Goal: Task Accomplishment & Management: Complete application form

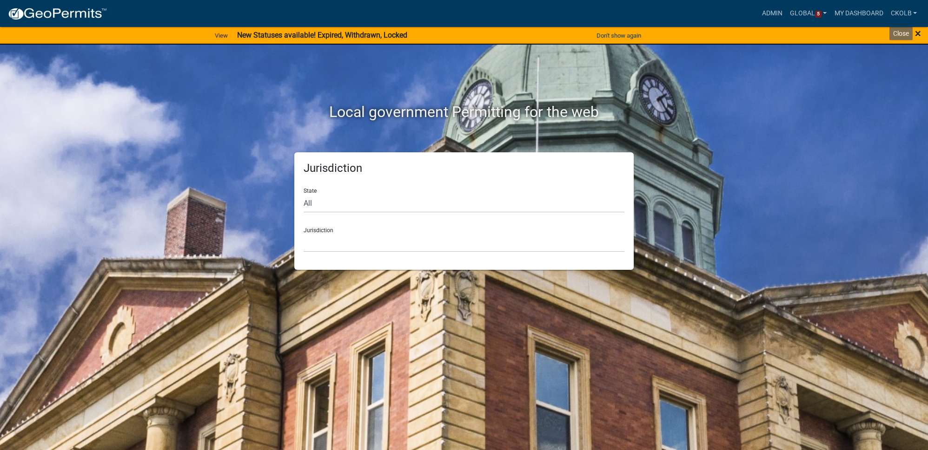
click at [920, 34] on span "×" at bounding box center [918, 33] width 6 height 13
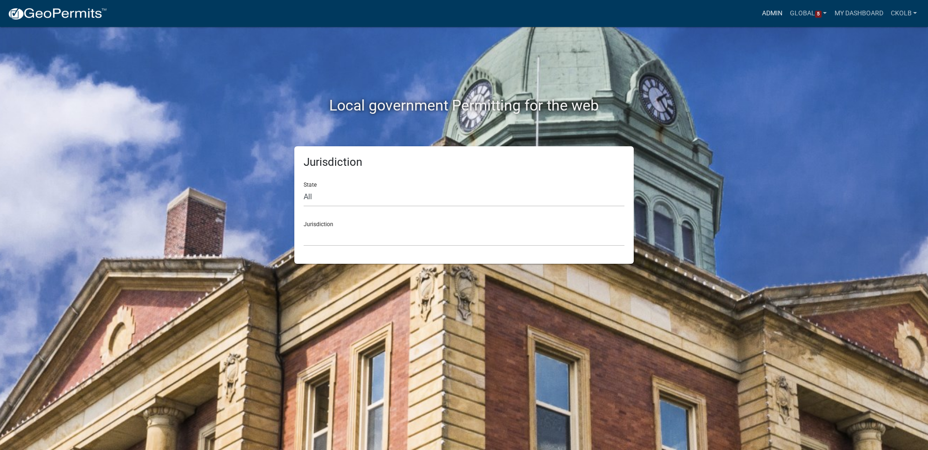
click at [765, 15] on link "Admin" at bounding box center [772, 14] width 28 height 18
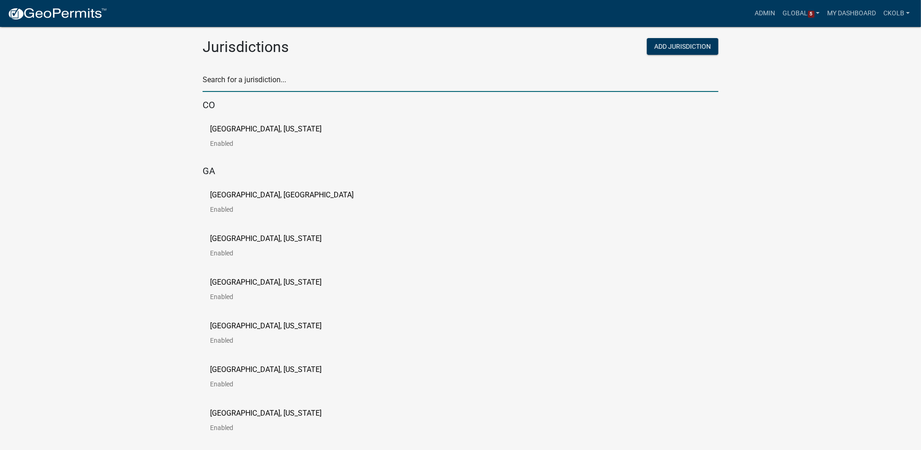
click at [286, 77] on input "text" at bounding box center [461, 82] width 516 height 19
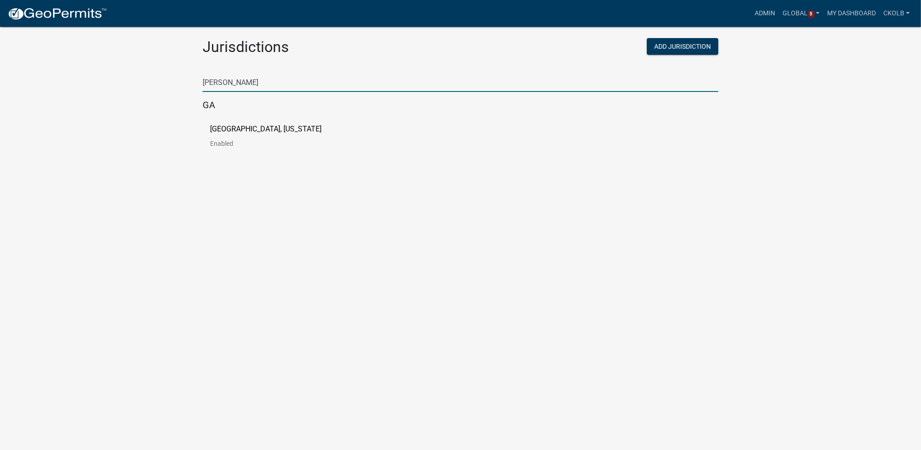
type input "putnam"
click at [240, 136] on link "Putnam County, Georgia Enabled" at bounding box center [273, 139] width 126 height 29
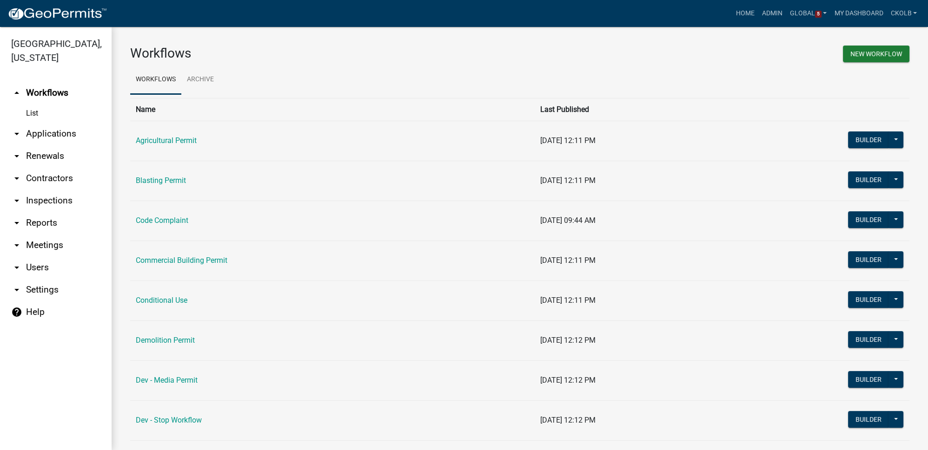
click at [61, 132] on link "arrow_drop_down Applications" at bounding box center [56, 134] width 112 height 22
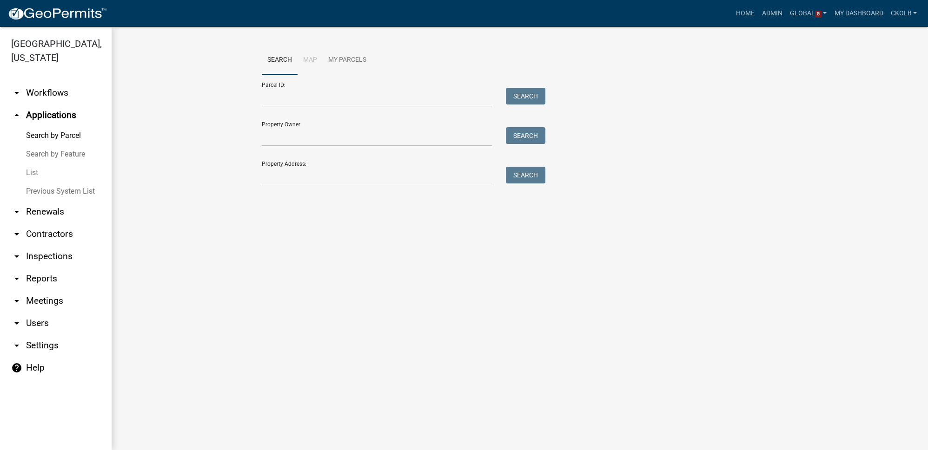
click at [34, 178] on link "List" at bounding box center [56, 173] width 112 height 19
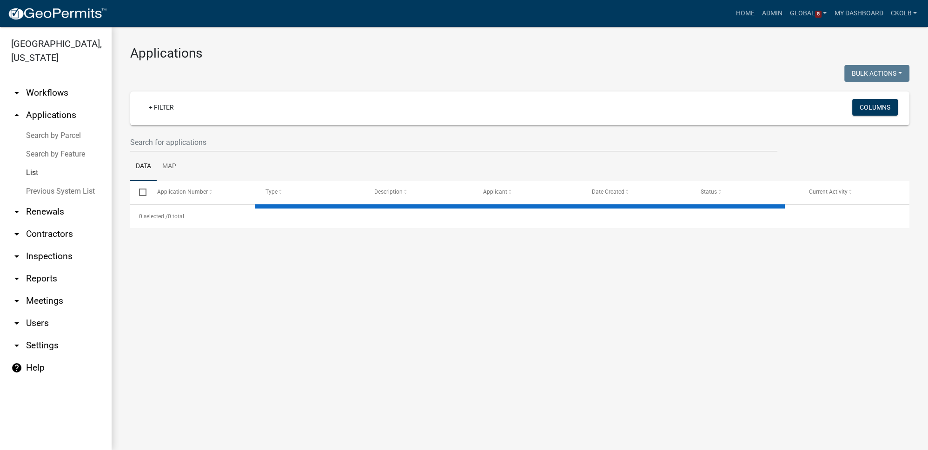
select select "2: 50"
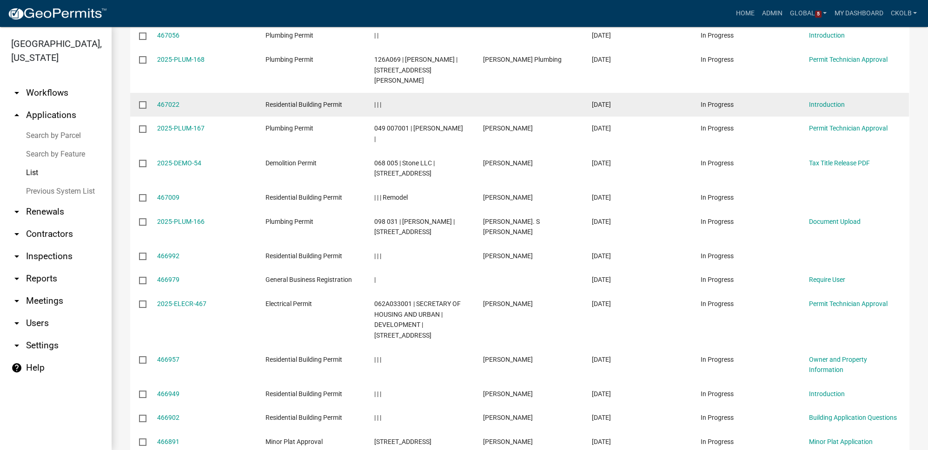
scroll to position [464, 0]
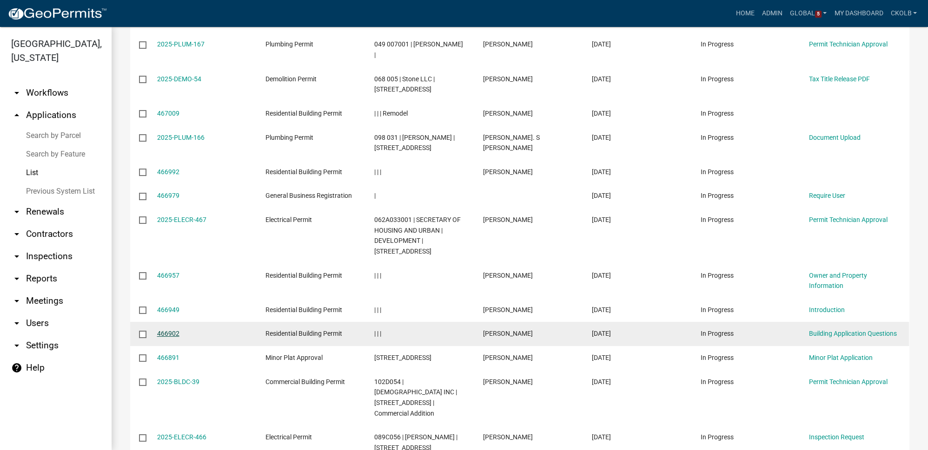
click at [170, 330] on link "466902" at bounding box center [168, 333] width 22 height 7
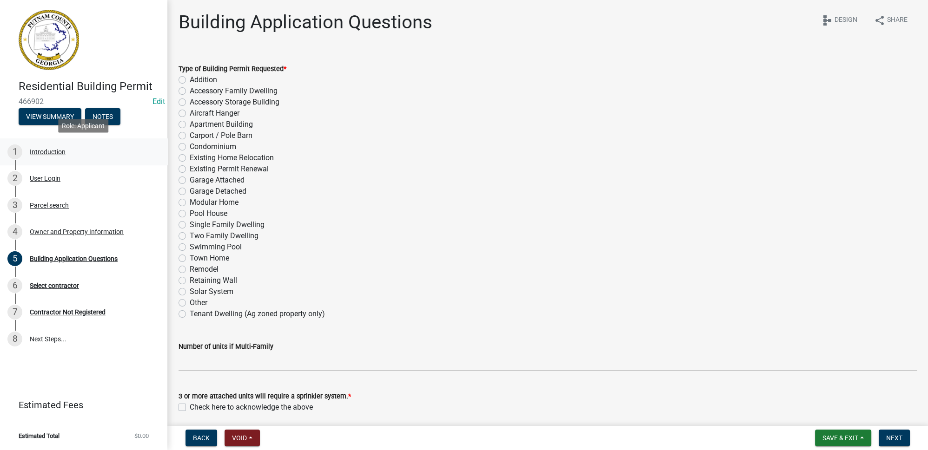
click at [47, 155] on div "Introduction" at bounding box center [48, 152] width 36 height 7
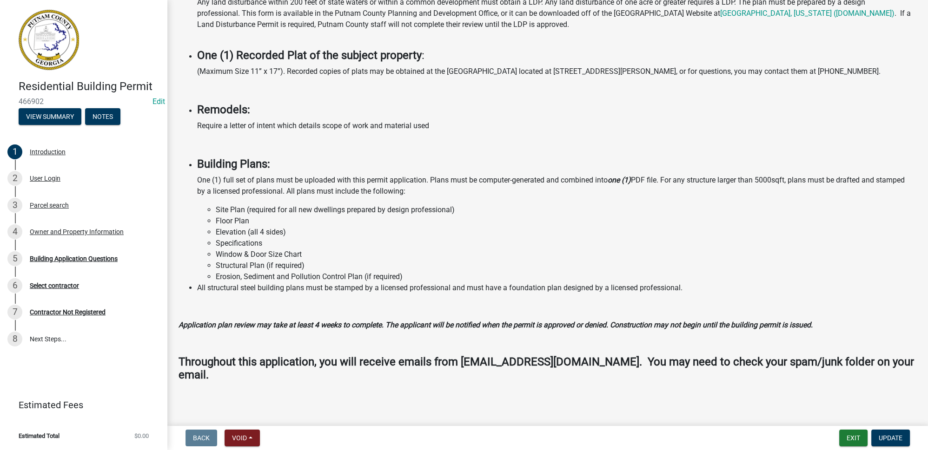
scroll to position [594, 0]
click at [54, 180] on div "User Login" at bounding box center [45, 178] width 31 height 7
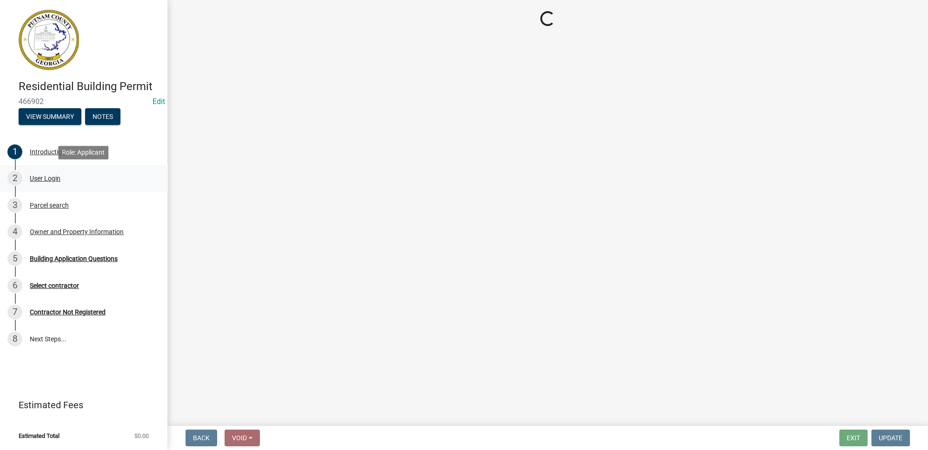
scroll to position [0, 0]
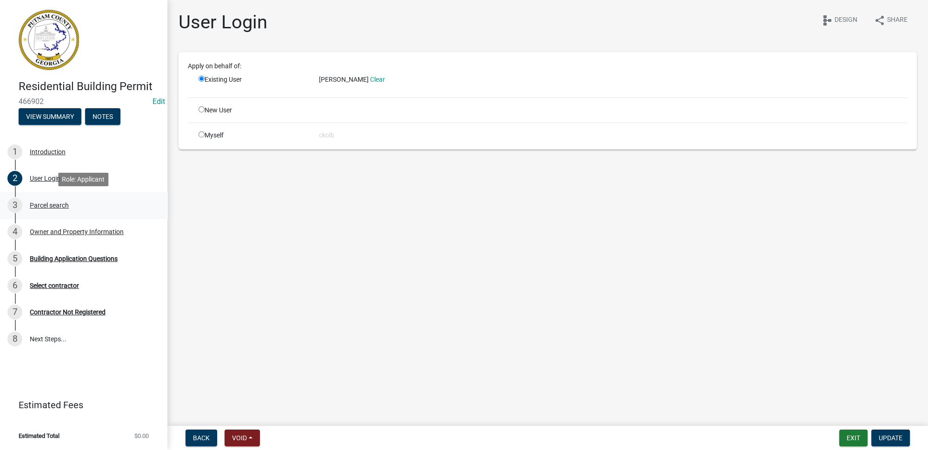
click at [40, 210] on div "3 Parcel search" at bounding box center [79, 205] width 145 height 15
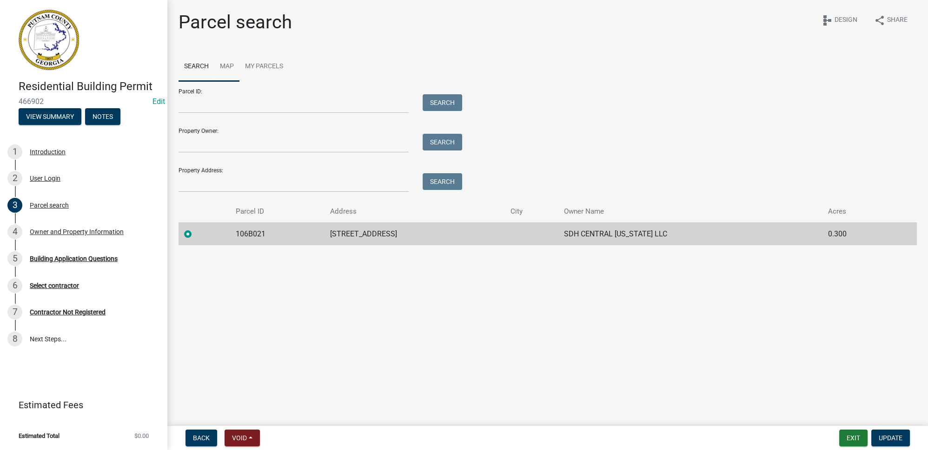
click at [221, 65] on link "Map" at bounding box center [226, 67] width 25 height 30
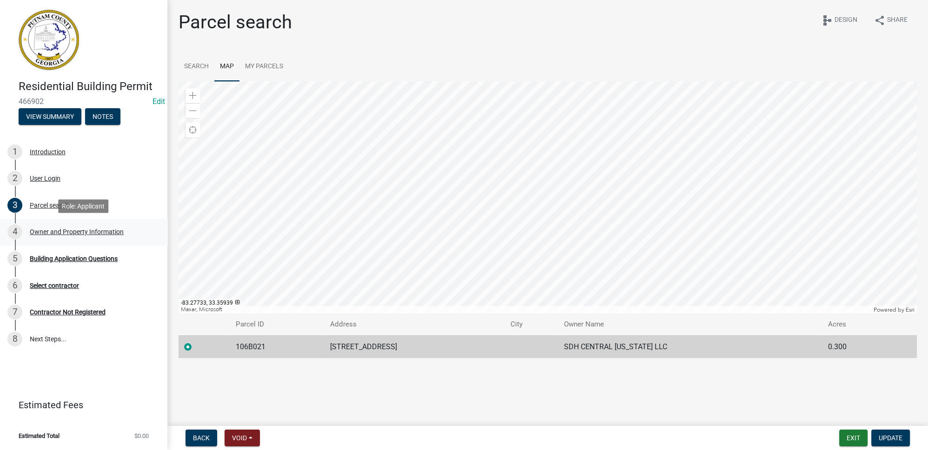
click at [62, 231] on div "Owner and Property Information" at bounding box center [77, 232] width 94 height 7
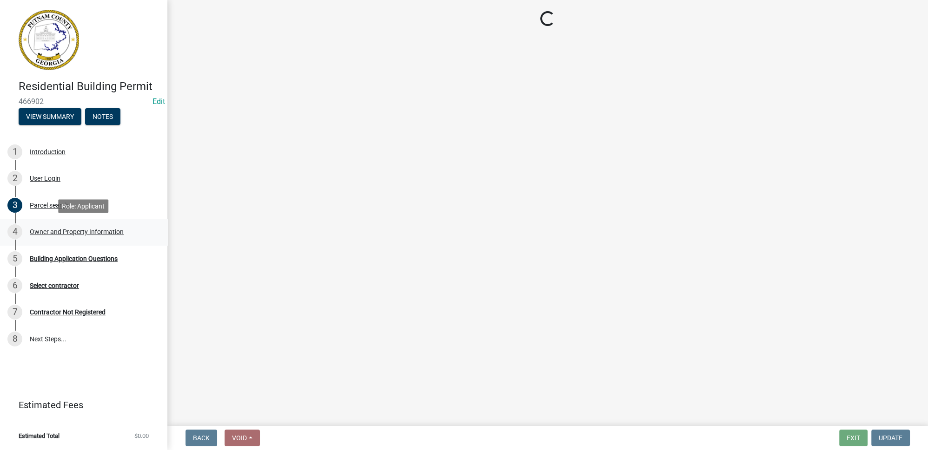
select select "af4fa47c-8bb5-4ba0-9393-e9f4e4358ca2"
select select "83394b22-4a11-496c-8e5c-75ade2e72faf"
select select "ece5c1a9-df30-4702-9587-5deee23533b7"
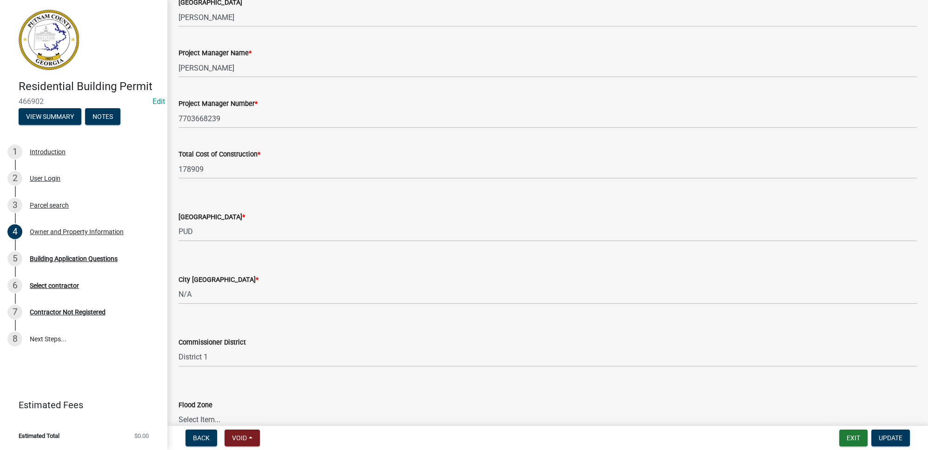
scroll to position [1410, 0]
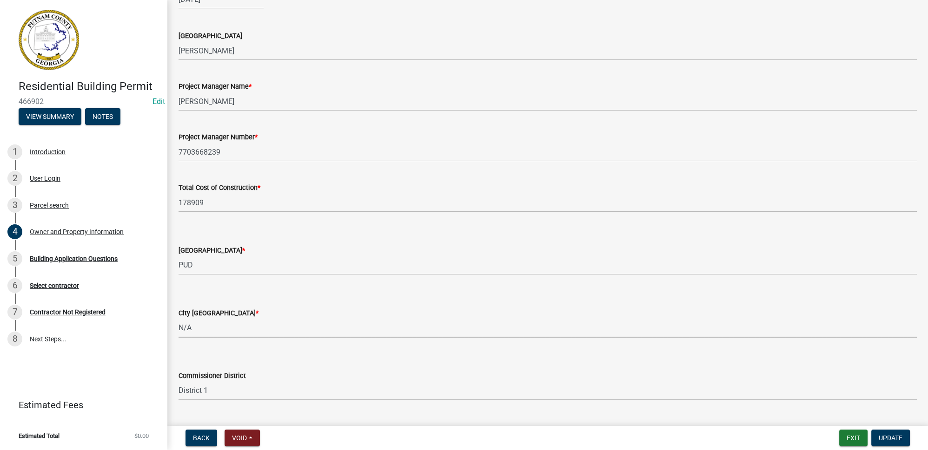
click at [223, 329] on select "Select Item... A-1 A-2 R-1 R-2 R-3 R-4 MHP C-1 C-2 I-1 I-2 DB FH H-P N/A" at bounding box center [547, 328] width 738 height 19
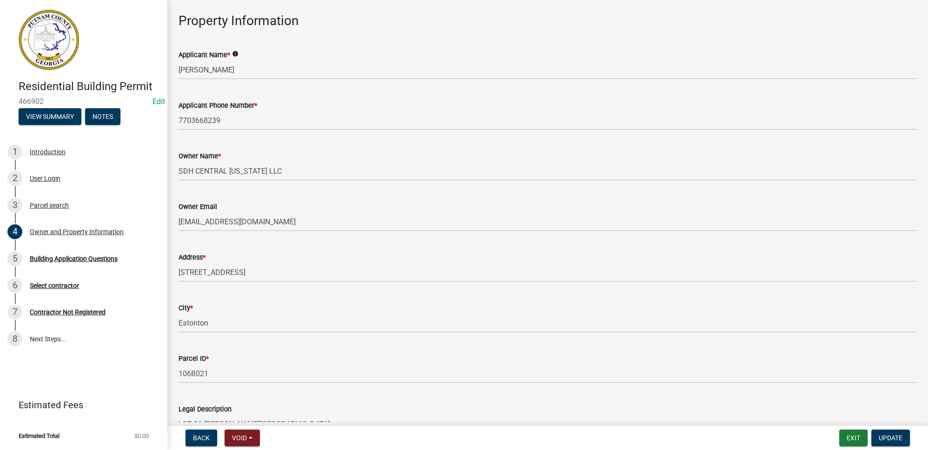
scroll to position [0, 0]
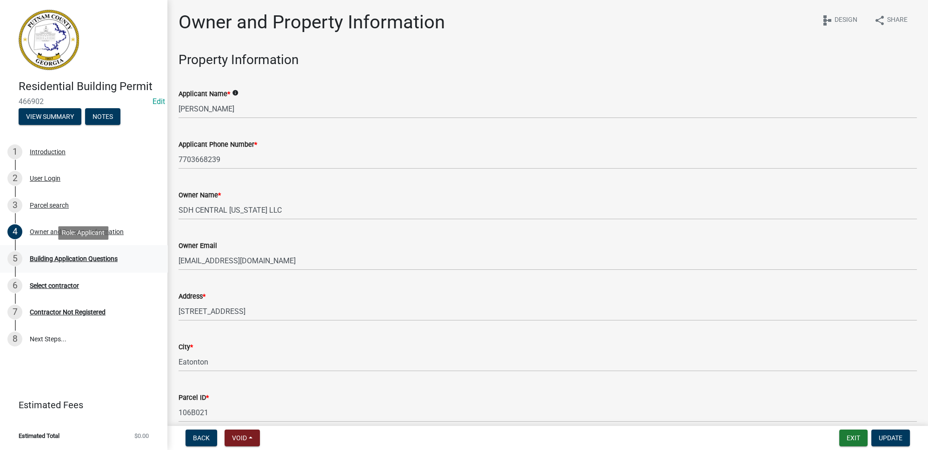
click at [105, 260] on div "Building Application Questions" at bounding box center [74, 259] width 88 height 7
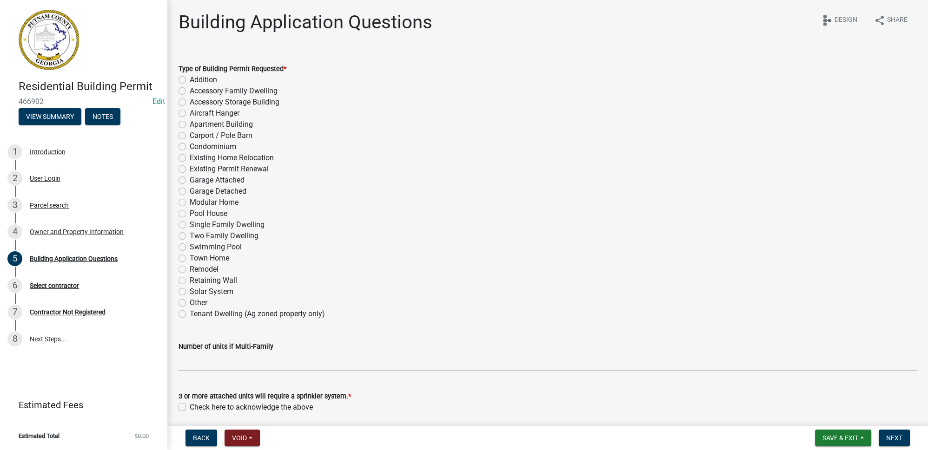
drag, startPoint x: 182, startPoint y: 80, endPoint x: 220, endPoint y: 119, distance: 54.2
click at [190, 80] on label "Addition" at bounding box center [203, 79] width 27 height 11
click at [190, 80] on input "Addition" at bounding box center [193, 77] width 6 height 6
radio input "true"
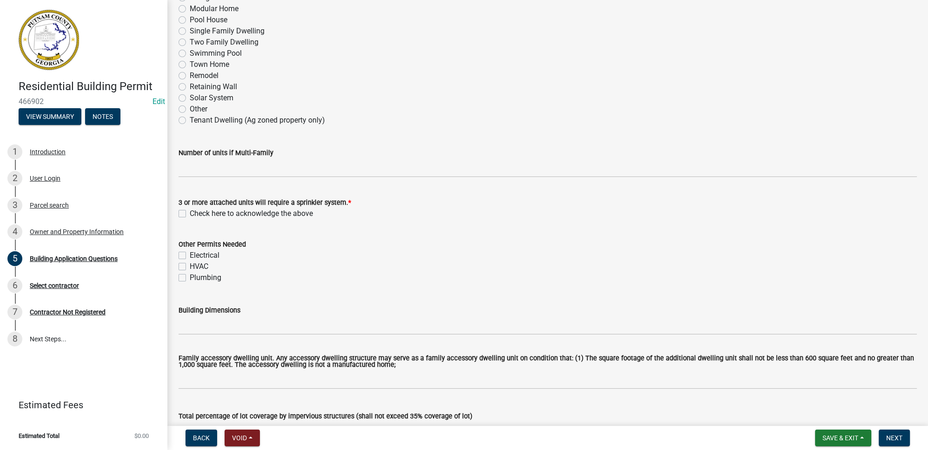
scroll to position [211, 0]
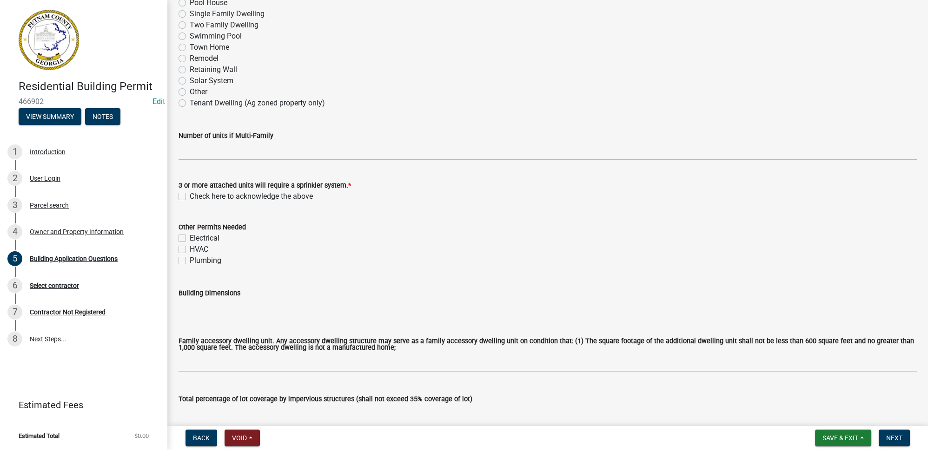
click at [187, 196] on div "Check here to acknowledge the above" at bounding box center [547, 196] width 738 height 11
click at [190, 197] on label "Check here to acknowledge the above" at bounding box center [251, 196] width 123 height 11
click at [190, 197] on input "Check here to acknowledge the above" at bounding box center [193, 194] width 6 height 6
checkbox input "true"
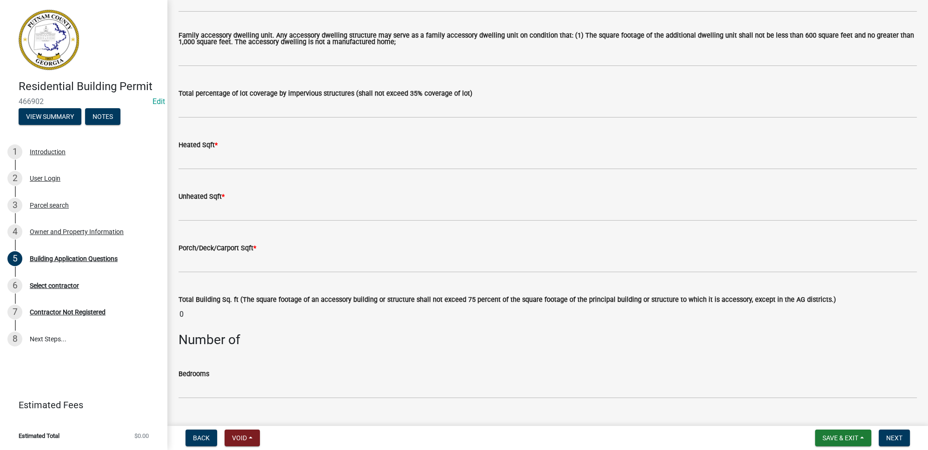
scroll to position [549, 0]
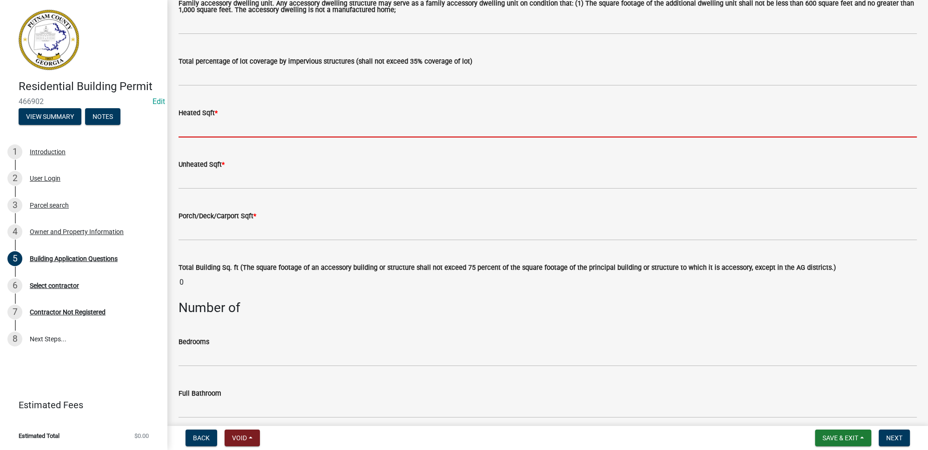
click at [214, 129] on input "text" at bounding box center [547, 128] width 738 height 19
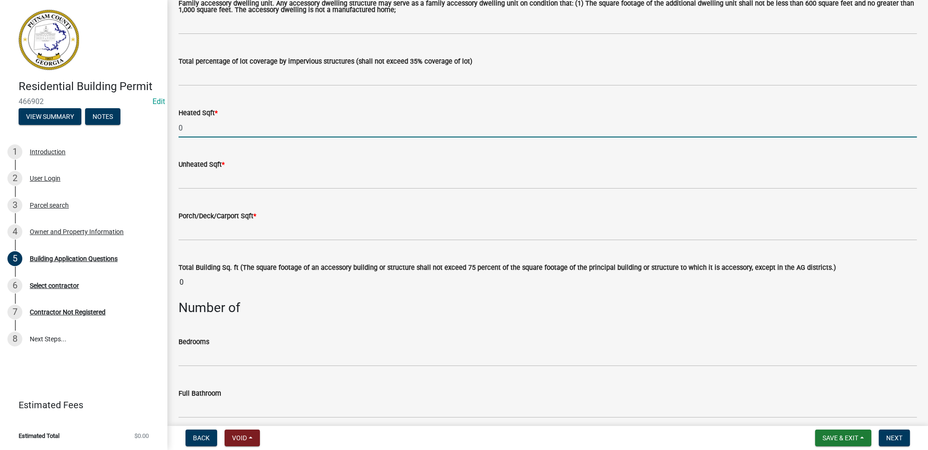
type input "0"
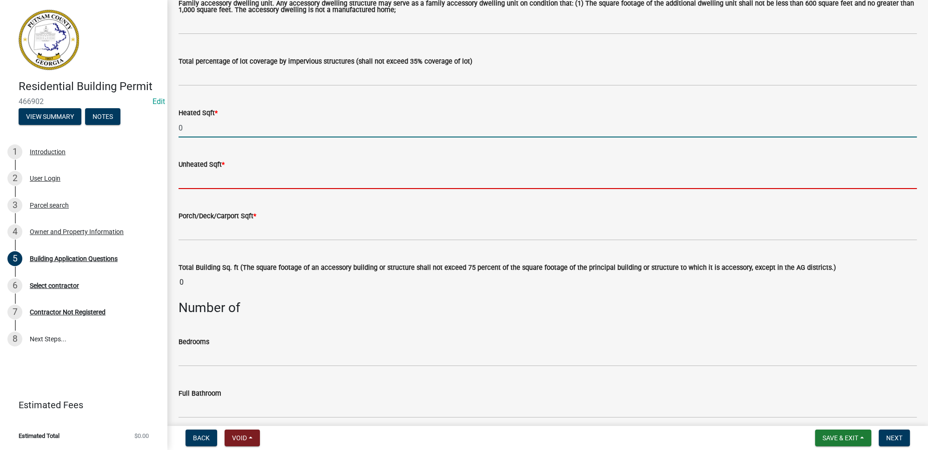
click at [216, 181] on input "text" at bounding box center [547, 179] width 738 height 19
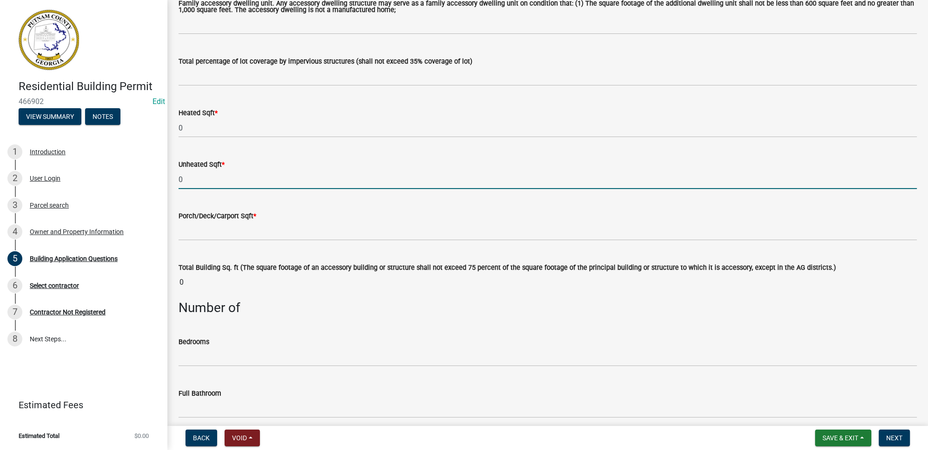
type input "0"
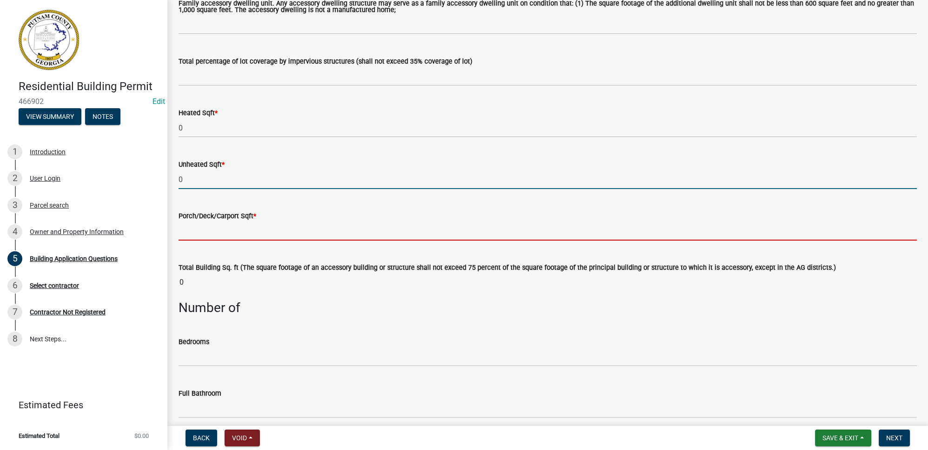
click at [208, 231] on input "text" at bounding box center [547, 231] width 738 height 19
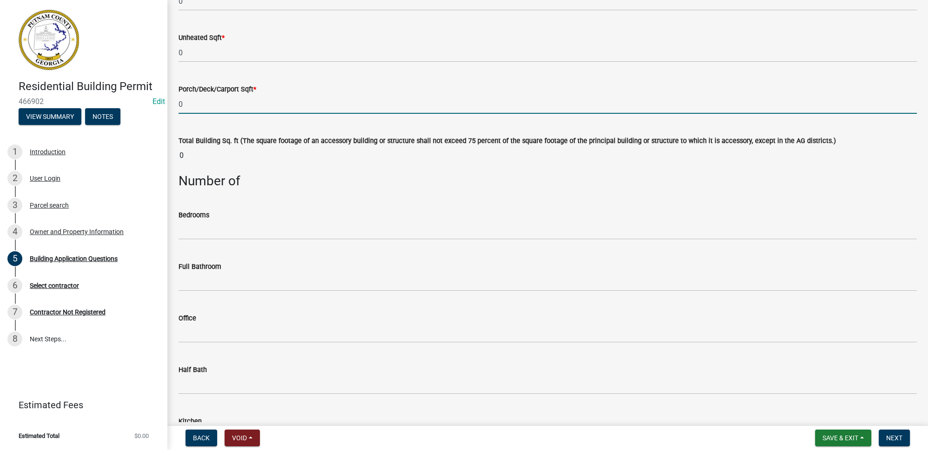
scroll to position [760, 0]
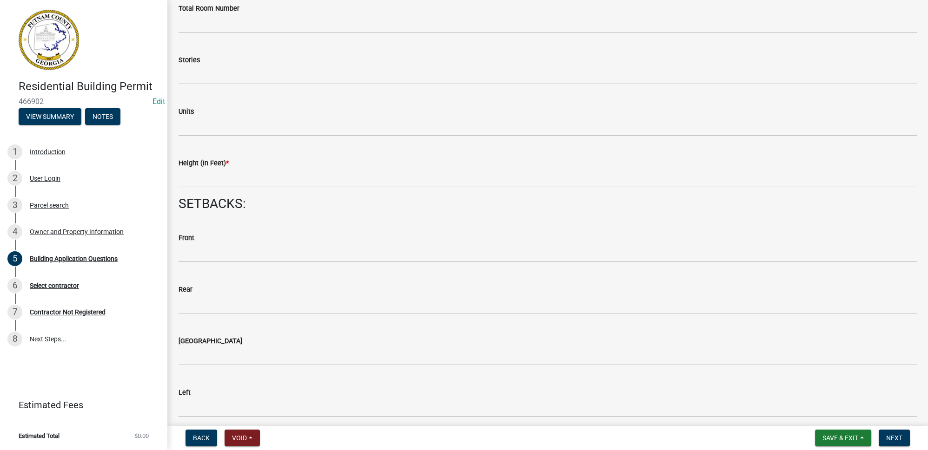
type input "0"
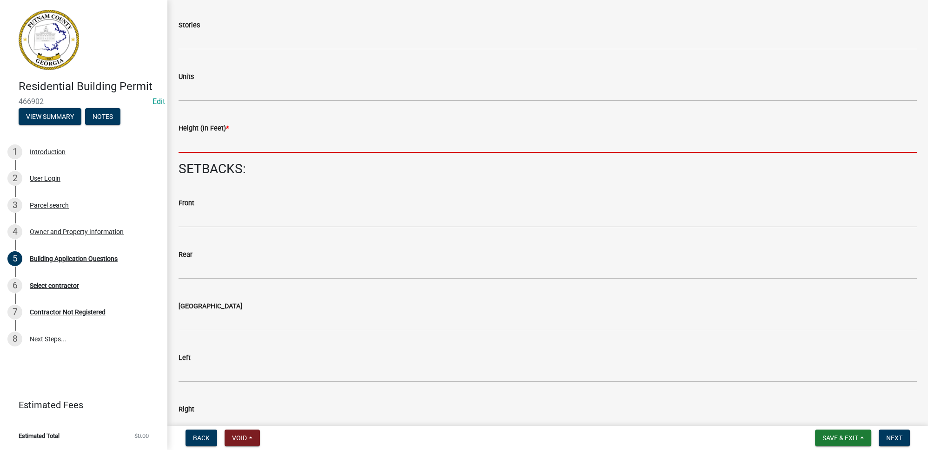
click at [212, 153] on input "text" at bounding box center [547, 143] width 738 height 19
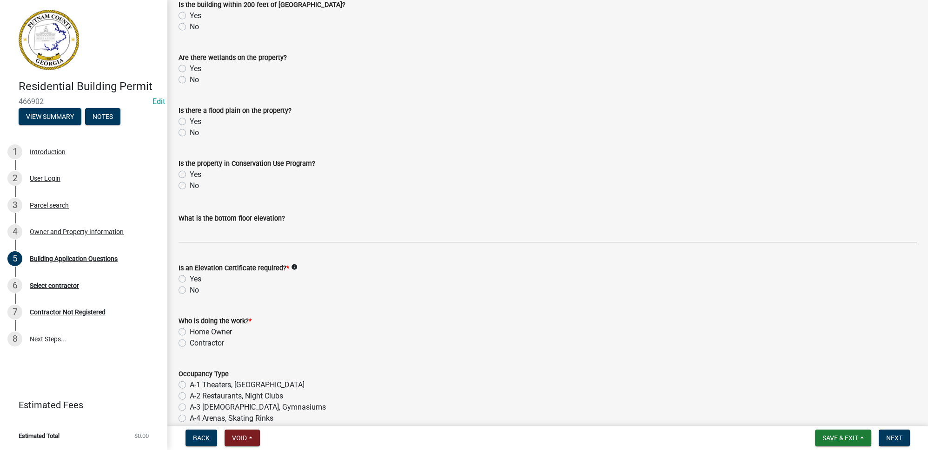
scroll to position [3464, 0]
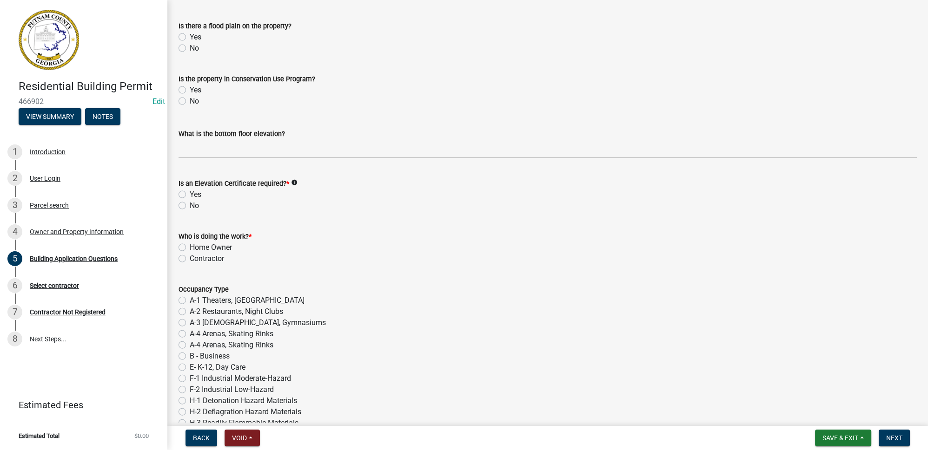
type input "0"
click at [190, 204] on label "No" at bounding box center [194, 205] width 9 height 11
click at [190, 204] on input "No" at bounding box center [193, 203] width 6 height 6
radio input "true"
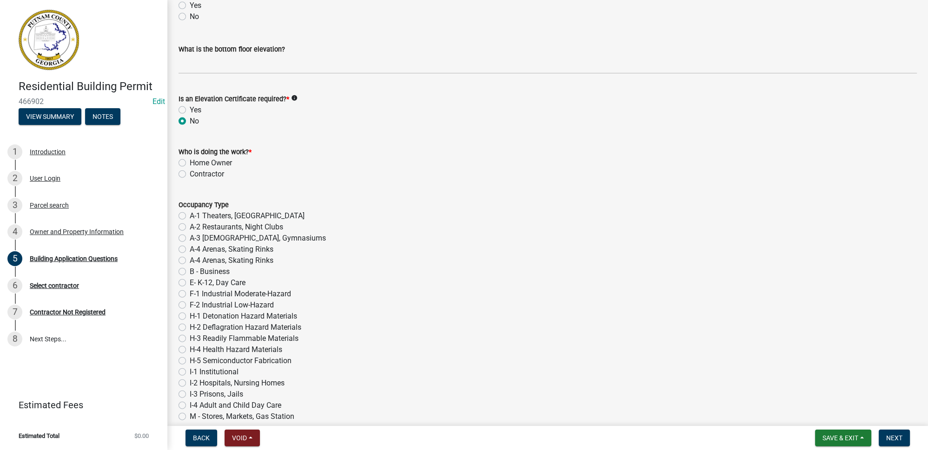
click at [190, 174] on label "Contractor" at bounding box center [207, 174] width 34 height 11
click at [190, 174] on input "Contractor" at bounding box center [193, 172] width 6 height 6
radio input "true"
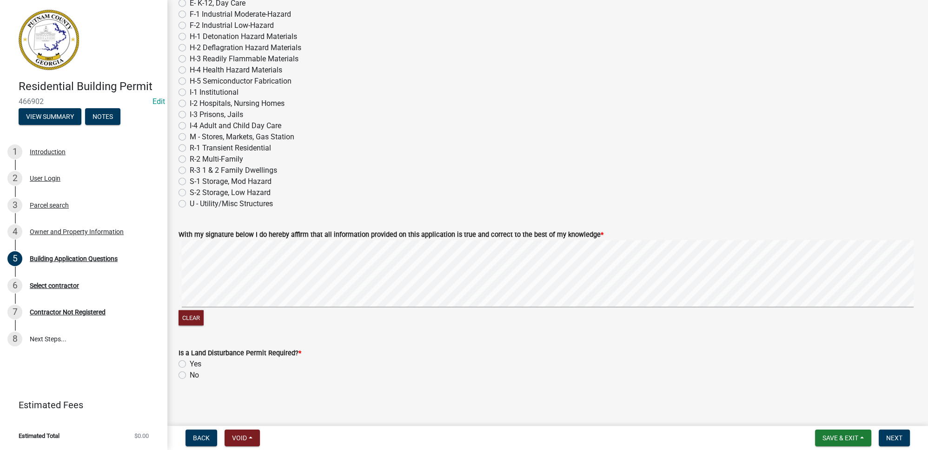
scroll to position [3830, 0]
click at [190, 373] on label "No" at bounding box center [194, 373] width 9 height 11
click at [190, 373] on input "No" at bounding box center [193, 371] width 6 height 6
radio input "true"
click at [834, 441] on span "Save & Exit" at bounding box center [840, 438] width 36 height 7
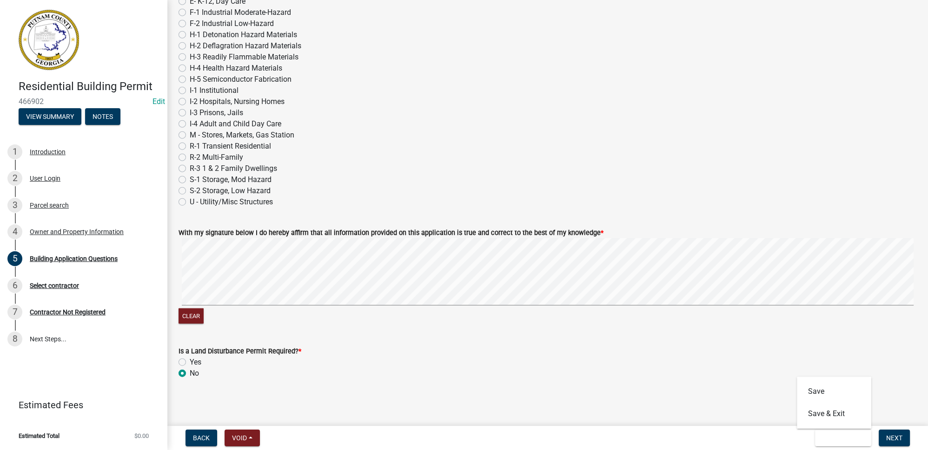
click at [786, 443] on div "Back Void Withdraw Lock Expire Void Save & Exit Save Save & Exit Next" at bounding box center [547, 438] width 745 height 17
click at [887, 440] on span "Next" at bounding box center [894, 438] width 16 height 7
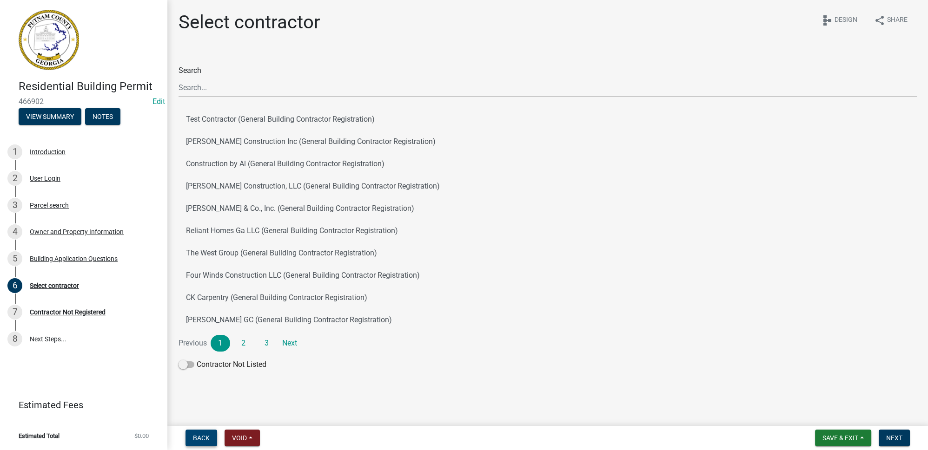
click at [206, 438] on span "Back" at bounding box center [201, 438] width 17 height 7
